Goal: Task Accomplishment & Management: Complete application form

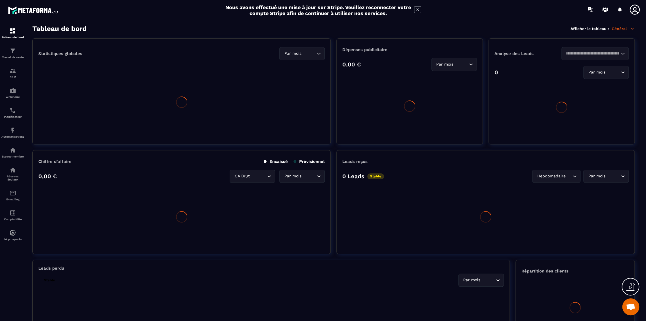
click at [636, 11] on icon at bounding box center [635, 10] width 10 height 10
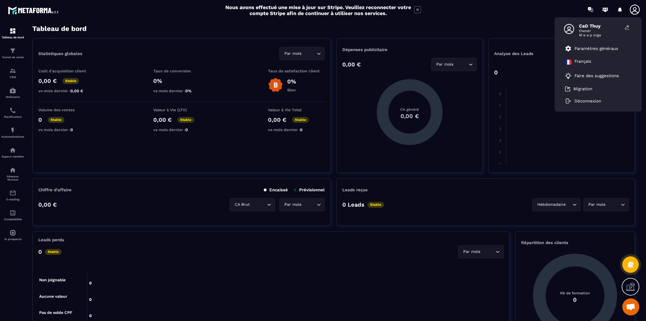
click at [636, 11] on icon at bounding box center [635, 10] width 10 height 10
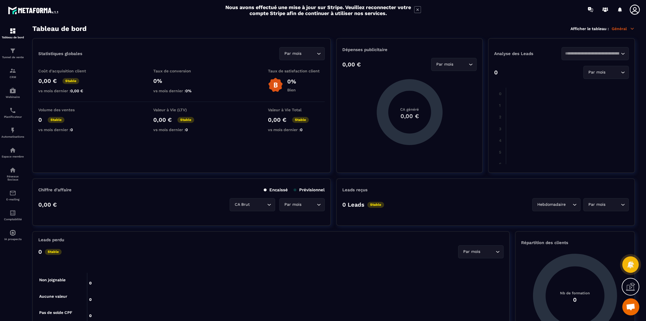
click at [417, 11] on icon at bounding box center [417, 9] width 7 height 7
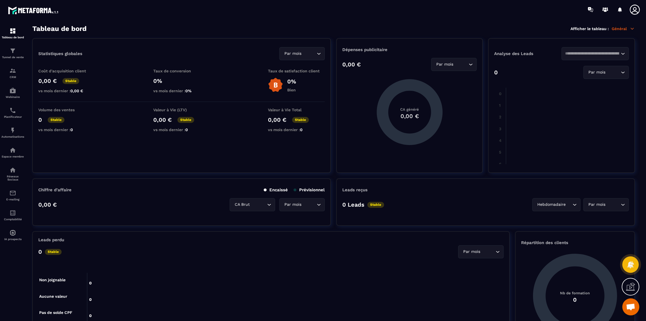
click at [448, 19] on div at bounding box center [357, 9] width 580 height 19
click at [632, 10] on icon at bounding box center [634, 9] width 11 height 11
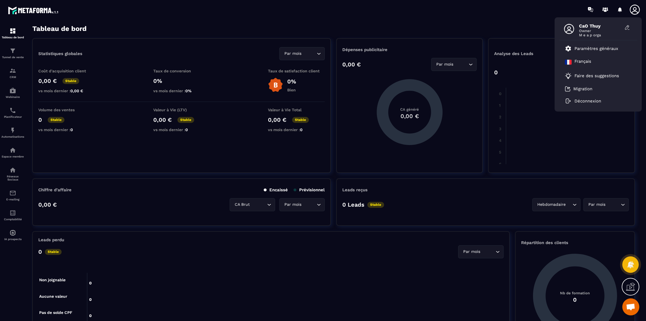
click at [529, 30] on div "Tableau de bord Afficher le tableau : Général" at bounding box center [333, 29] width 603 height 8
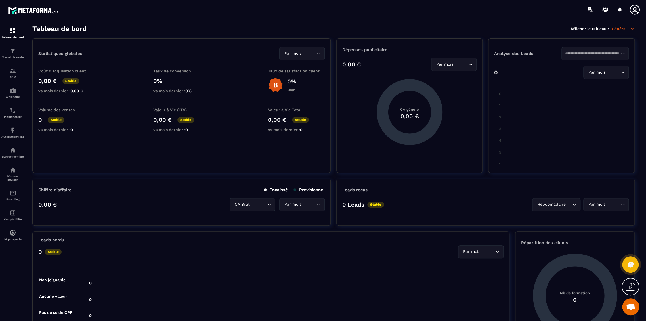
click at [629, 12] on icon at bounding box center [634, 9] width 11 height 11
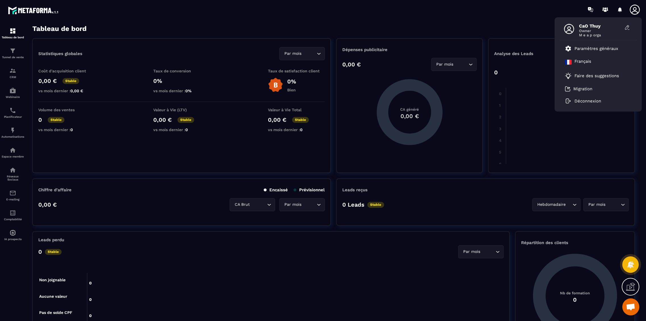
click at [526, 26] on div "Tableau de bord Afficher le tableau : Général" at bounding box center [333, 29] width 603 height 8
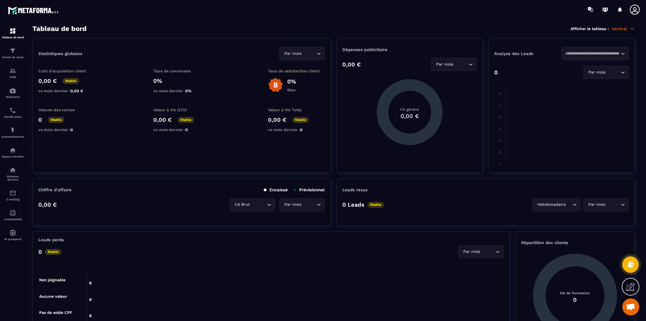
click at [632, 12] on icon at bounding box center [634, 9] width 11 height 11
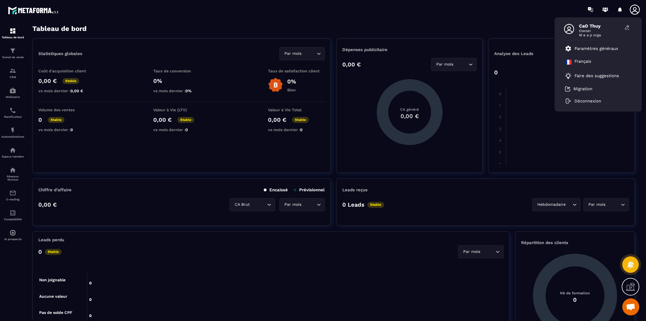
click at [423, 37] on section "Tableau de bord Afficher le tableau : Général Statistiques globales Par mois Lo…" at bounding box center [334, 173] width 614 height 297
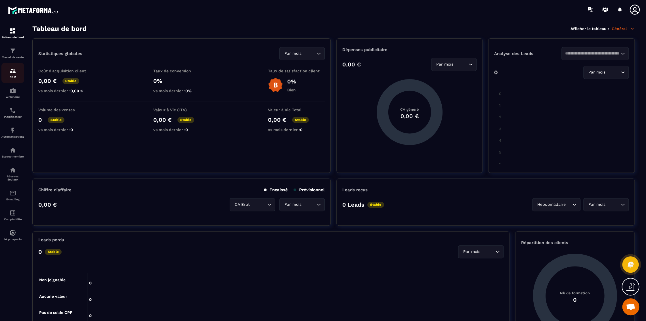
click at [19, 72] on div "CRM" at bounding box center [12, 72] width 23 height 11
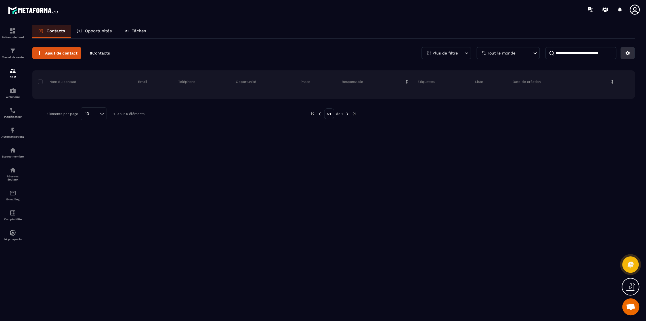
click at [627, 53] on icon at bounding box center [627, 53] width 5 height 5
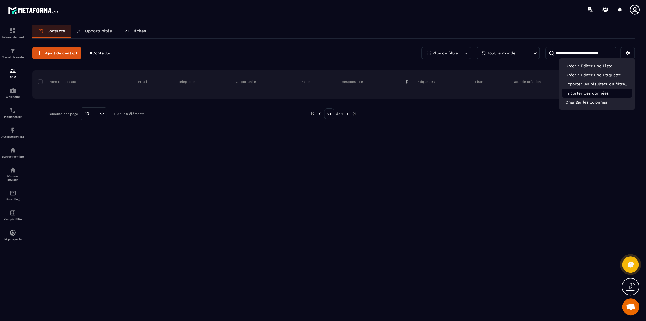
click at [581, 90] on p "Importer des données" at bounding box center [597, 93] width 70 height 9
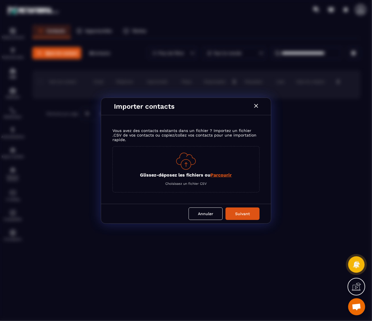
click at [226, 174] on span "Parcourir" at bounding box center [221, 174] width 21 height 5
click at [0, 0] on input "Glissez-déposez les fichiers ou Parcourir" at bounding box center [0, 0] width 0 height 0
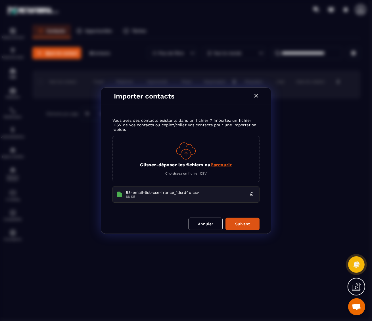
click at [247, 223] on button "Suivant" at bounding box center [242, 224] width 34 height 12
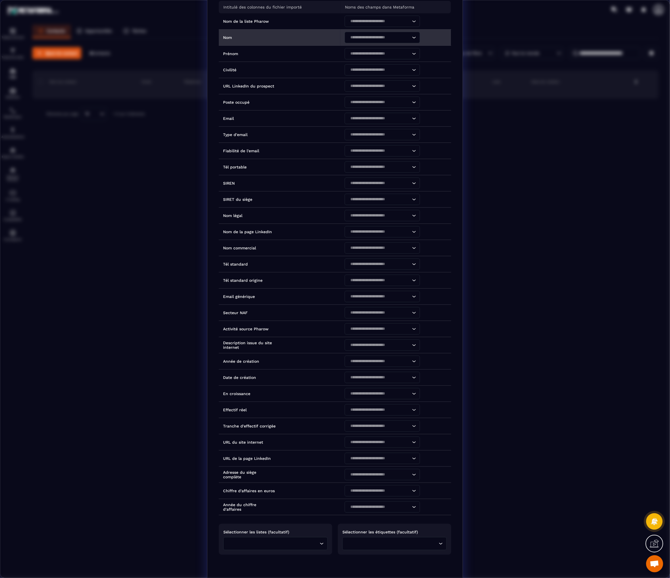
click at [359, 36] on input "Search for option" at bounding box center [379, 37] width 62 height 6
click at [357, 57] on p "first_name" at bounding box center [381, 60] width 63 height 6
click at [353, 36] on div "first_name" at bounding box center [379, 37] width 63 height 11
click at [358, 68] on p "last_name" at bounding box center [381, 71] width 63 height 6
click at [363, 51] on input "Search for option" at bounding box center [379, 54] width 62 height 6
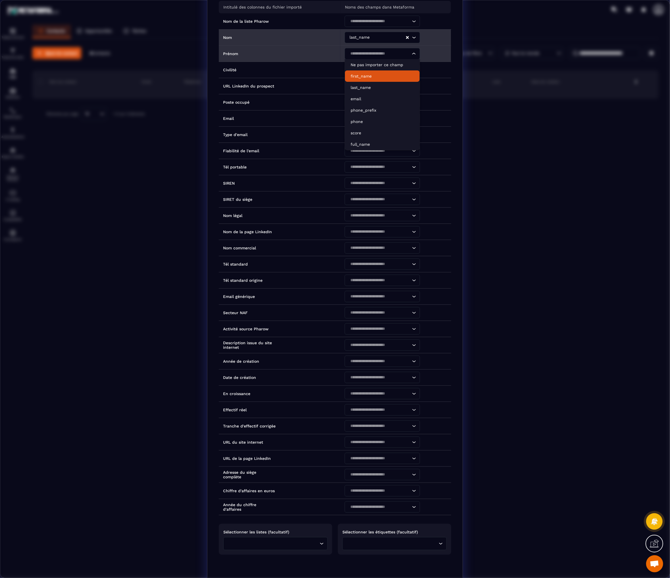
click at [359, 76] on p "first_name" at bounding box center [381, 76] width 63 height 6
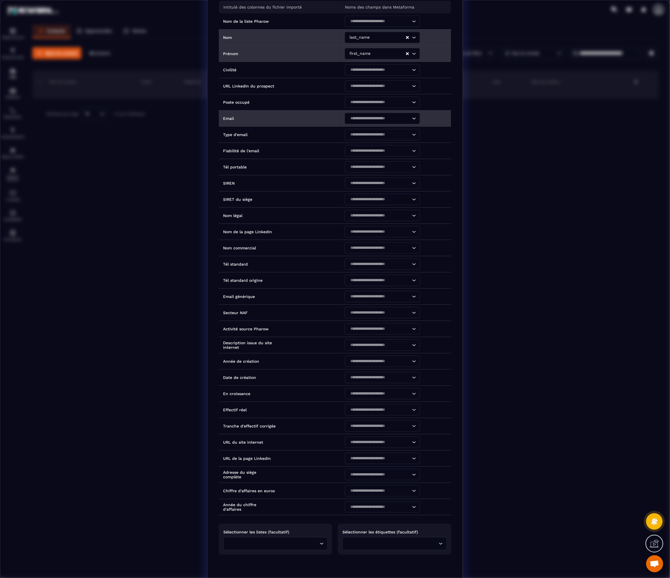
click at [364, 115] on input "Search for option" at bounding box center [379, 118] width 62 height 6
click at [359, 161] on p "email" at bounding box center [381, 164] width 63 height 6
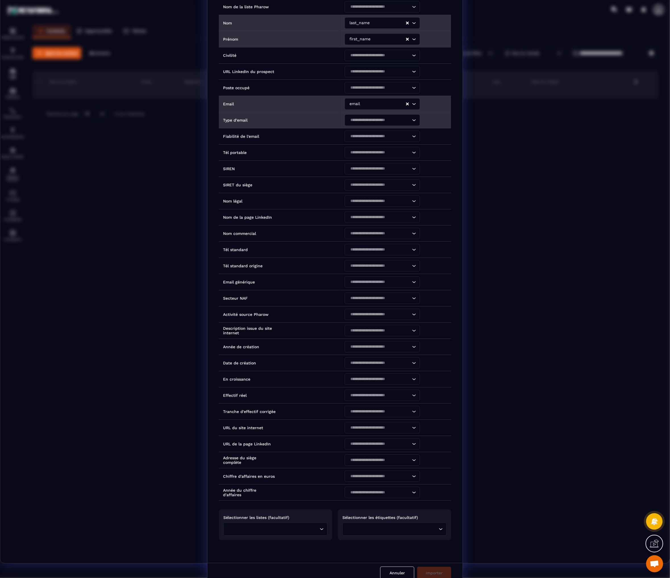
scroll to position [22, 0]
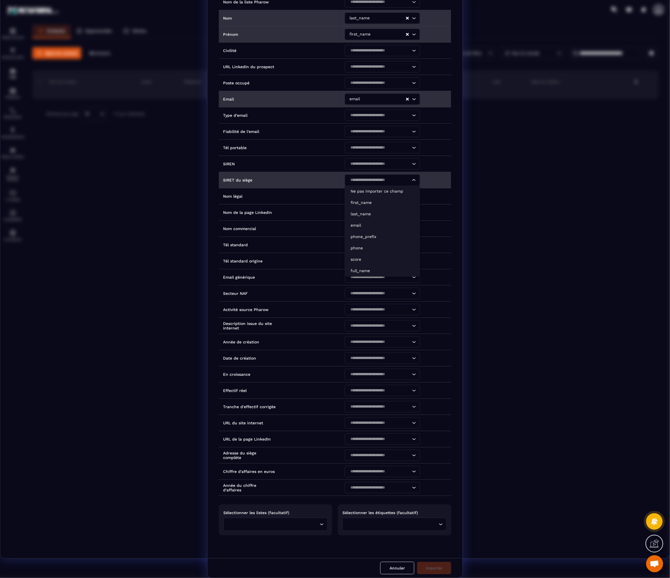
click at [357, 177] on input "Search for option" at bounding box center [379, 180] width 62 height 6
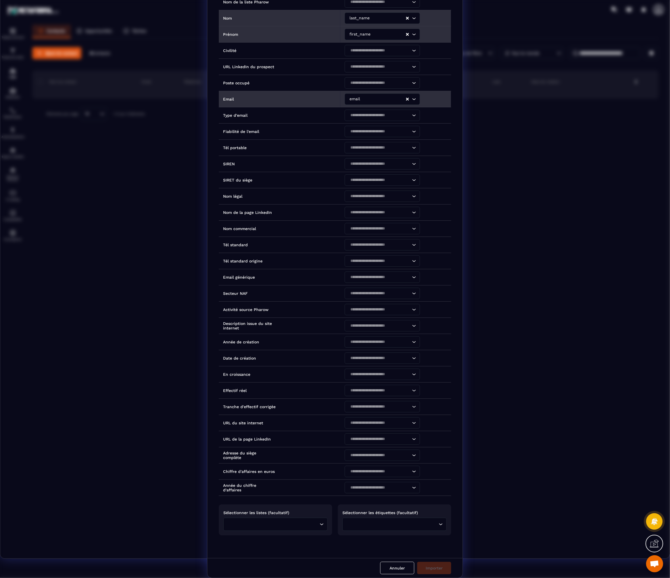
click at [243, 321] on div "Intitulé des colonnes du fichier importé Noms des champs dans Metaforma Nom de …" at bounding box center [334, 260] width 255 height 596
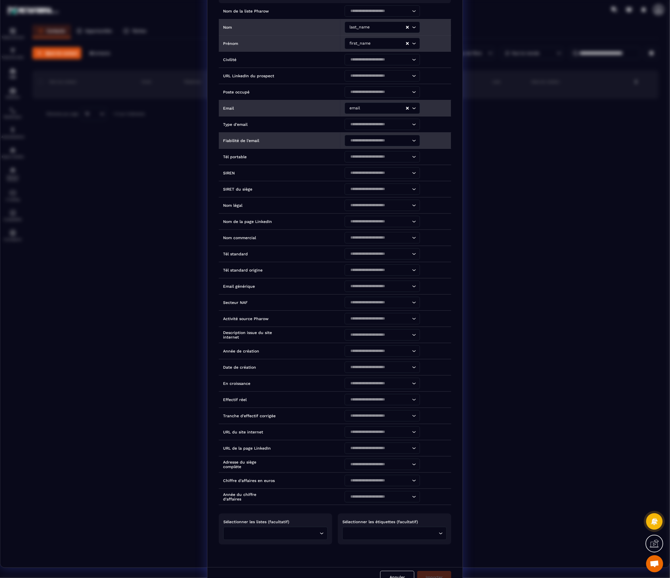
scroll to position [0, 0]
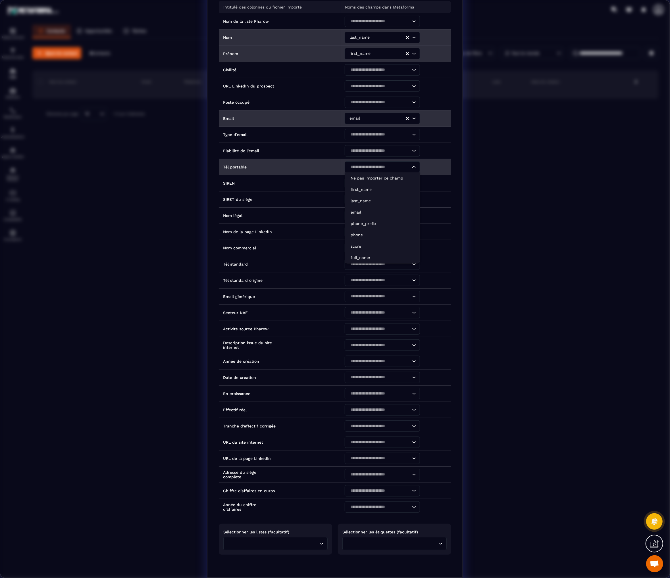
click at [367, 168] on input "Search for option" at bounding box center [379, 167] width 62 height 6
click at [361, 235] on p "phone" at bounding box center [381, 235] width 63 height 6
click at [376, 170] on div "phone" at bounding box center [377, 166] width 58 height 11
click at [369, 177] on p "Ne pas importer ce champ" at bounding box center [381, 178] width 63 height 6
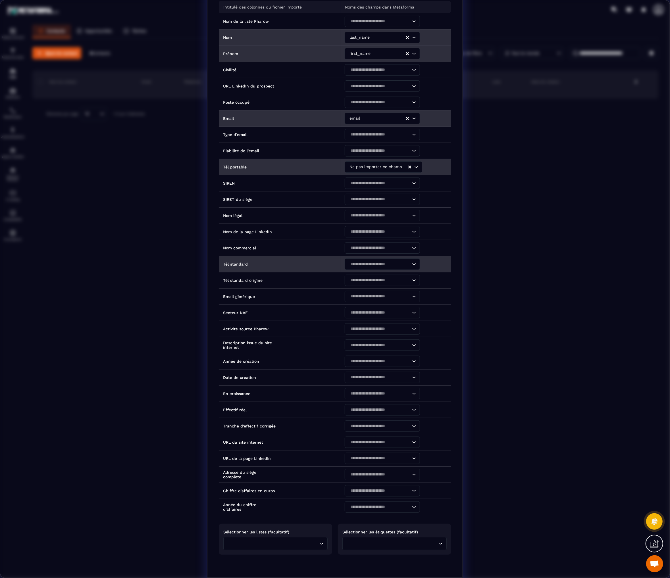
click at [348, 262] on input "Search for option" at bounding box center [379, 264] width 62 height 6
click at [360, 321] on p "phone" at bounding box center [381, 332] width 63 height 6
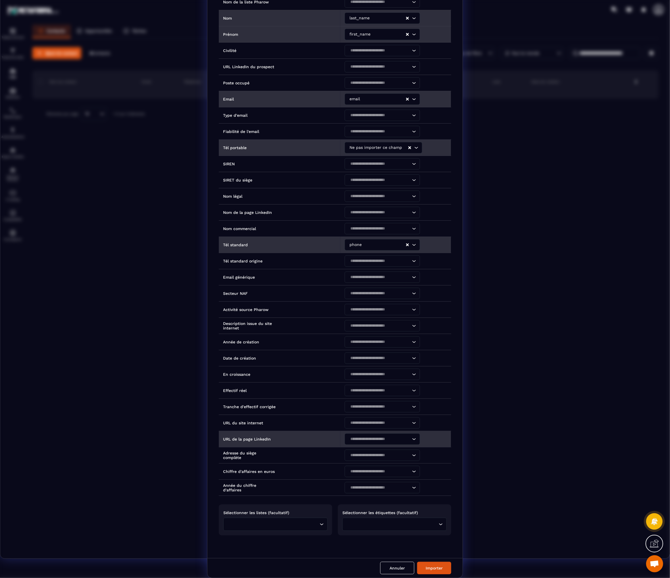
scroll to position [22, 0]
click at [428, 321] on button "Importer" at bounding box center [434, 568] width 34 height 12
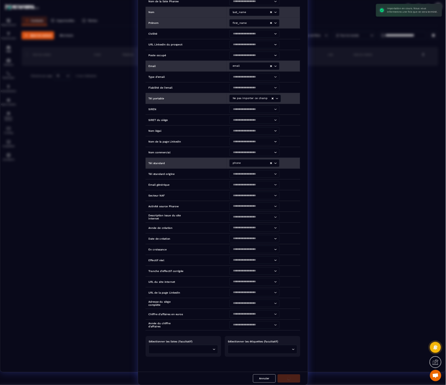
scroll to position [0, 0]
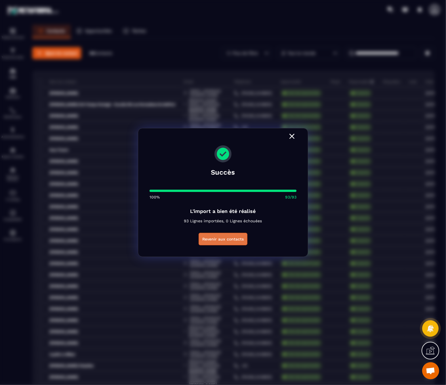
click at [222, 239] on button "Revenir aux contacts" at bounding box center [223, 239] width 49 height 12
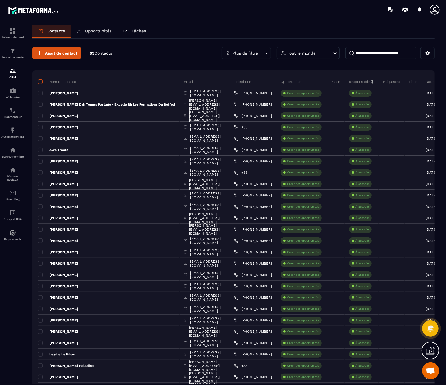
click at [39, 81] on span at bounding box center [40, 82] width 5 height 5
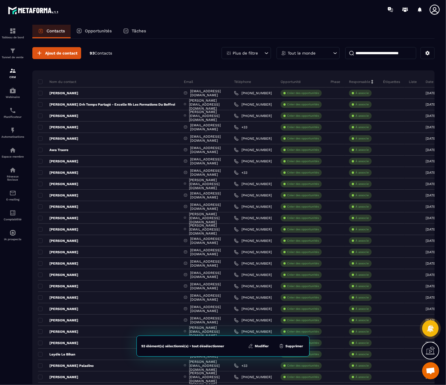
click at [294, 321] on button "Supprimer" at bounding box center [291, 346] width 28 height 6
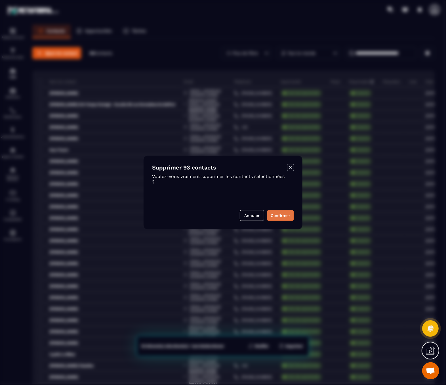
click at [280, 216] on button "Confirmer" at bounding box center [280, 215] width 27 height 11
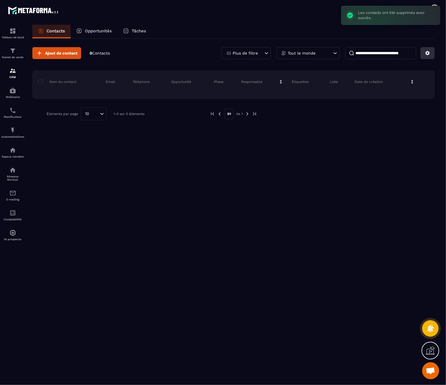
click at [432, 55] on button at bounding box center [428, 53] width 14 height 12
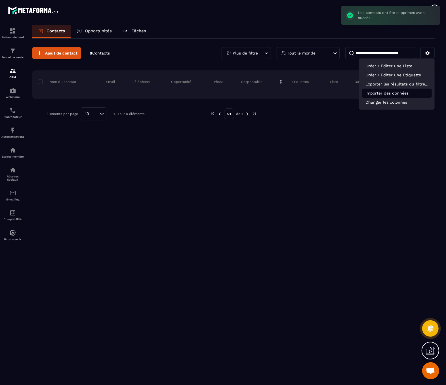
click at [389, 90] on p "Importer des données" at bounding box center [397, 93] width 70 height 9
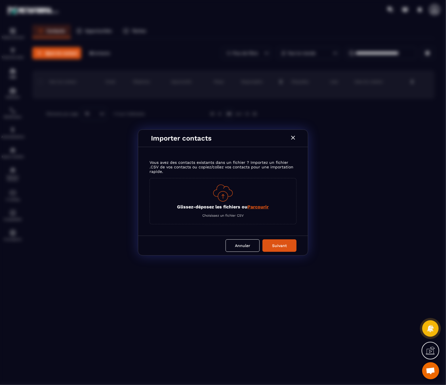
click at [264, 209] on span "Parcourir" at bounding box center [258, 206] width 21 height 5
click at [0, 0] on input "Glissez-déposez les fichiers ou Parcourir" at bounding box center [0, 0] width 0 height 0
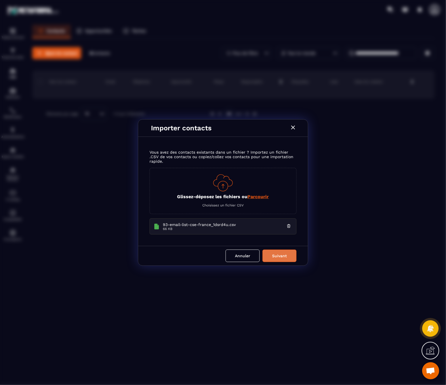
click at [267, 251] on button "Suivant" at bounding box center [280, 256] width 34 height 12
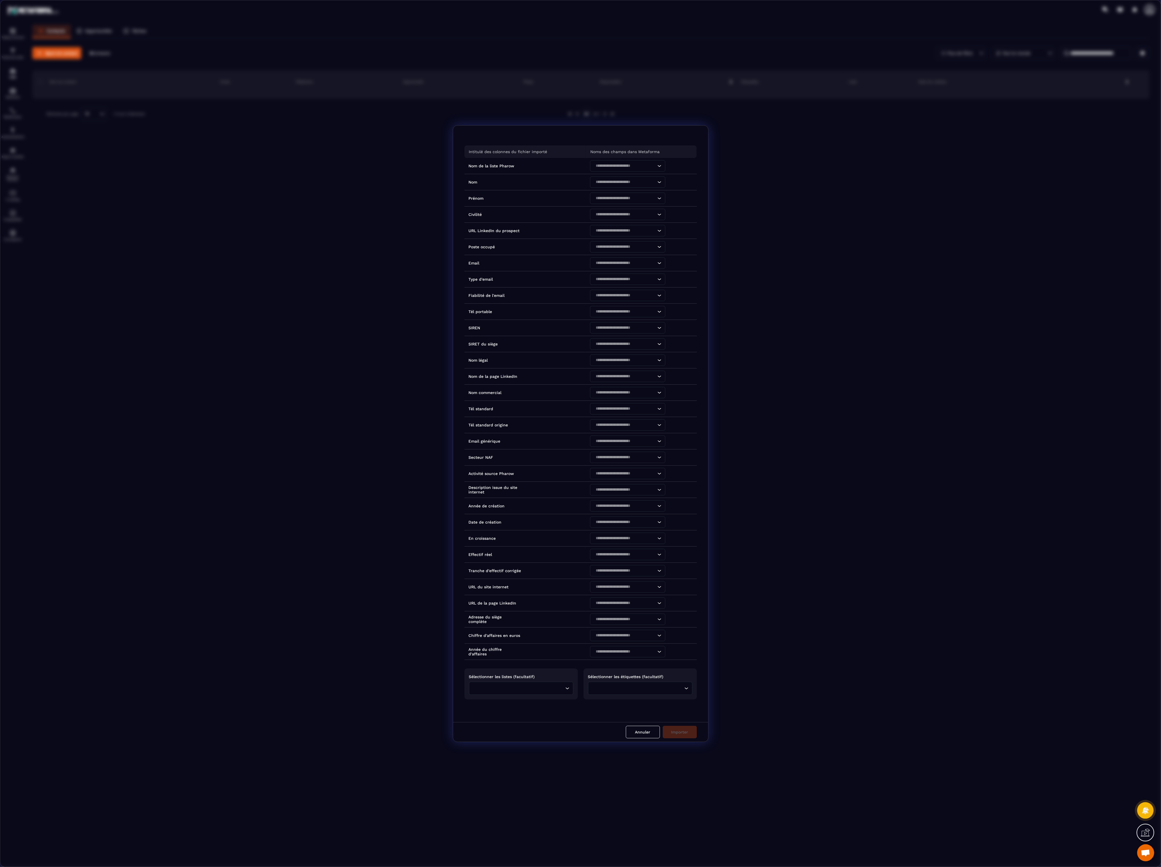
click at [646, 136] on form "Intitulé des colonnes du fichier importé Noms des champs dans Metaforma Nom de …" at bounding box center [580, 433] width 1160 height 617
click at [641, 321] on div "Annuler Importer" at bounding box center [580, 732] width 255 height 20
click at [643, 321] on button "Annuler" at bounding box center [643, 732] width 34 height 12
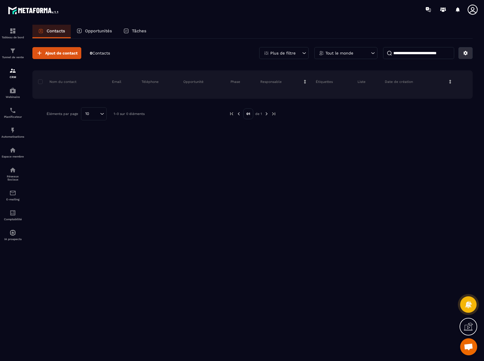
click at [462, 54] on button at bounding box center [465, 53] width 14 height 12
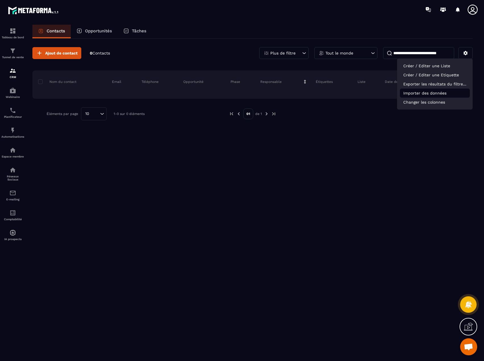
click at [417, 96] on p "Importer des données" at bounding box center [435, 93] width 70 height 9
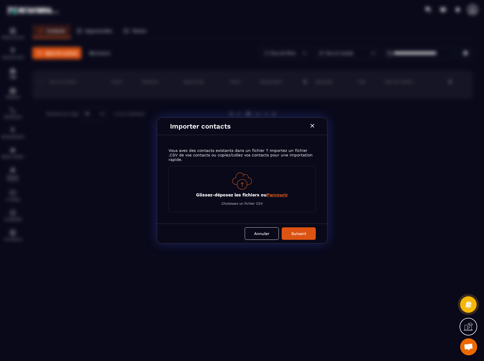
click at [285, 194] on span "Parcourir" at bounding box center [276, 194] width 21 height 5
click at [0, 0] on input "Glissez-déposez les fichiers ou Parcourir" at bounding box center [0, 0] width 0 height 0
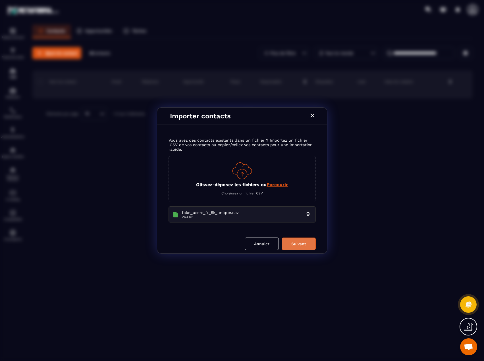
click at [293, 247] on button "Suivant" at bounding box center [298, 244] width 34 height 12
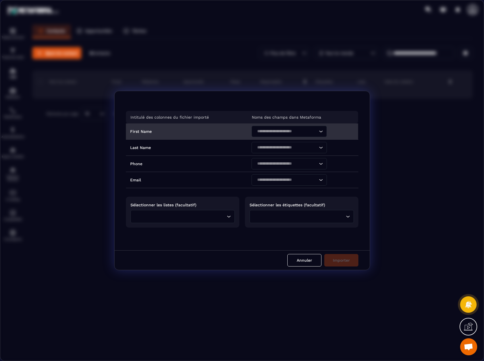
click at [306, 131] on input "Search for option" at bounding box center [286, 131] width 62 height 6
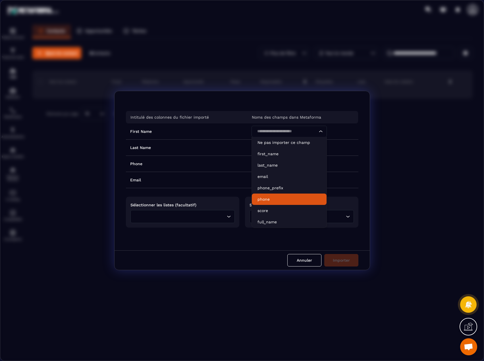
click at [229, 201] on div "Sélectionner les listes (facultatif) Loading..." at bounding box center [182, 212] width 113 height 31
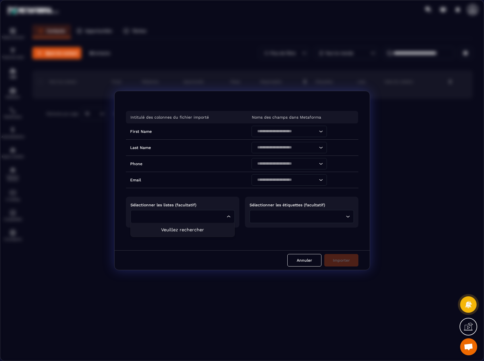
click at [227, 217] on icon "Search for option" at bounding box center [229, 217] width 6 height 6
click at [247, 214] on div "Sélectionner les étiquettes (facultatif) Loading..." at bounding box center [301, 212] width 113 height 31
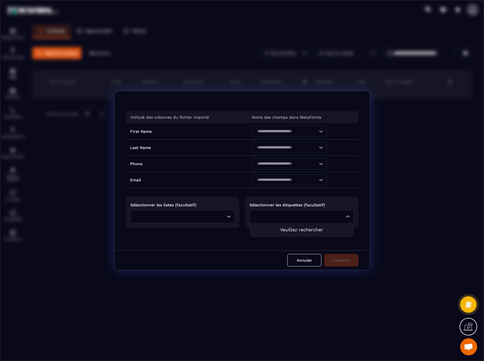
click at [269, 217] on input "Search for option" at bounding box center [298, 217] width 91 height 6
click at [233, 243] on div "Intitulé des colonnes du fichier importé Noms des champs dans Metaforma First N…" at bounding box center [241, 170] width 255 height 159
